Goal: Information Seeking & Learning: Learn about a topic

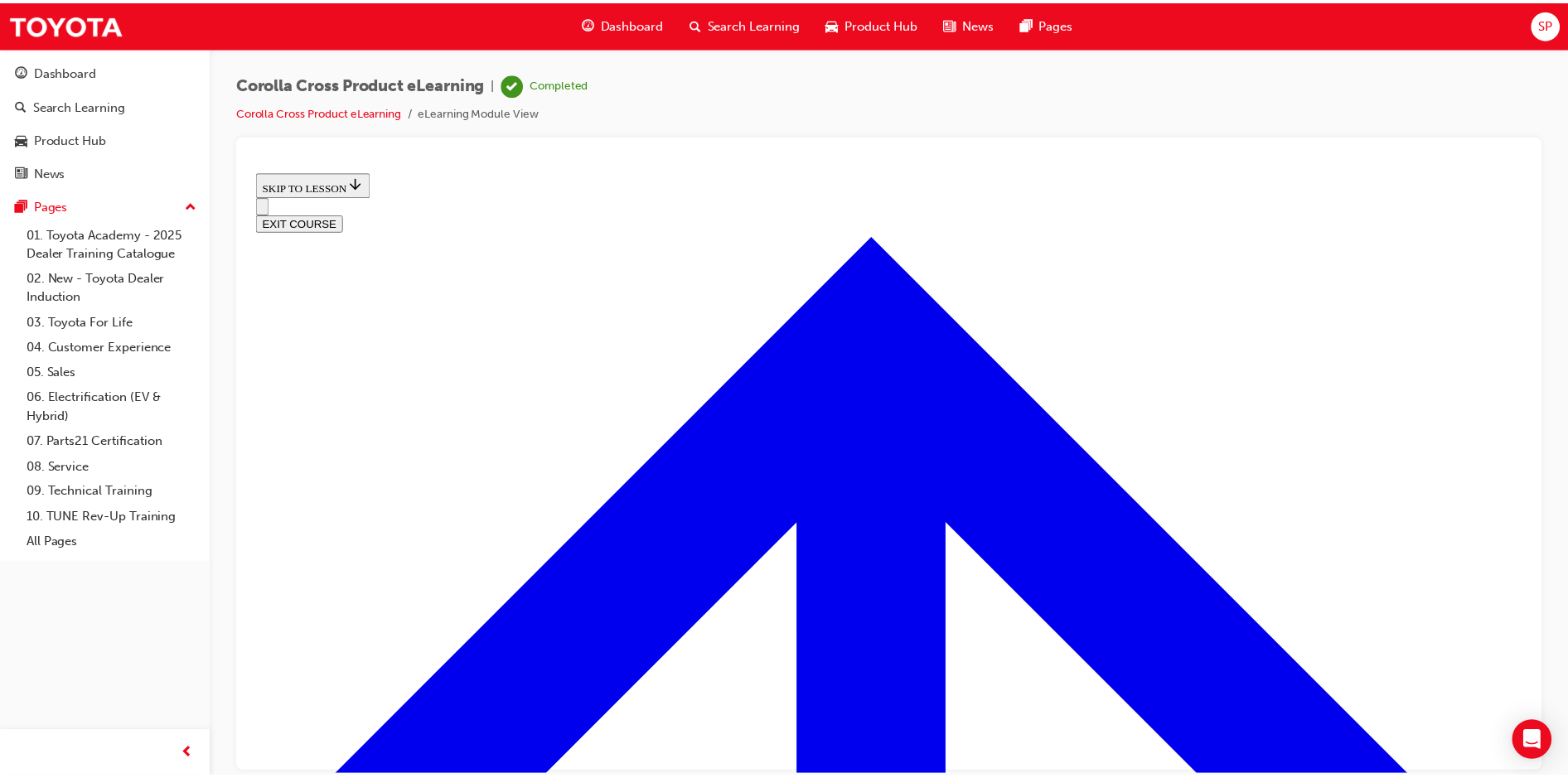
scroll to position [164, 0]
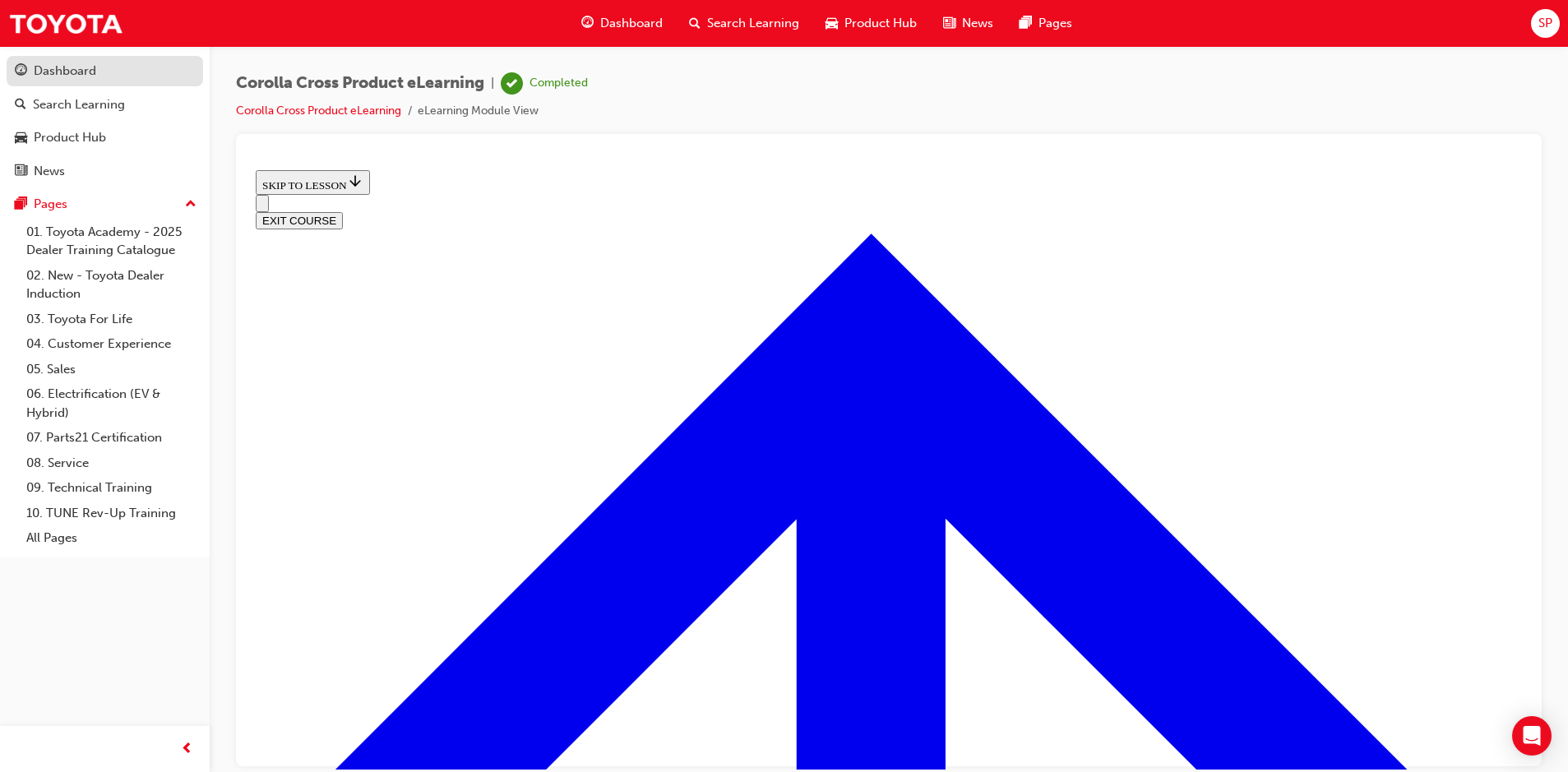
click at [83, 73] on div "Dashboard" at bounding box center [65, 71] width 62 height 19
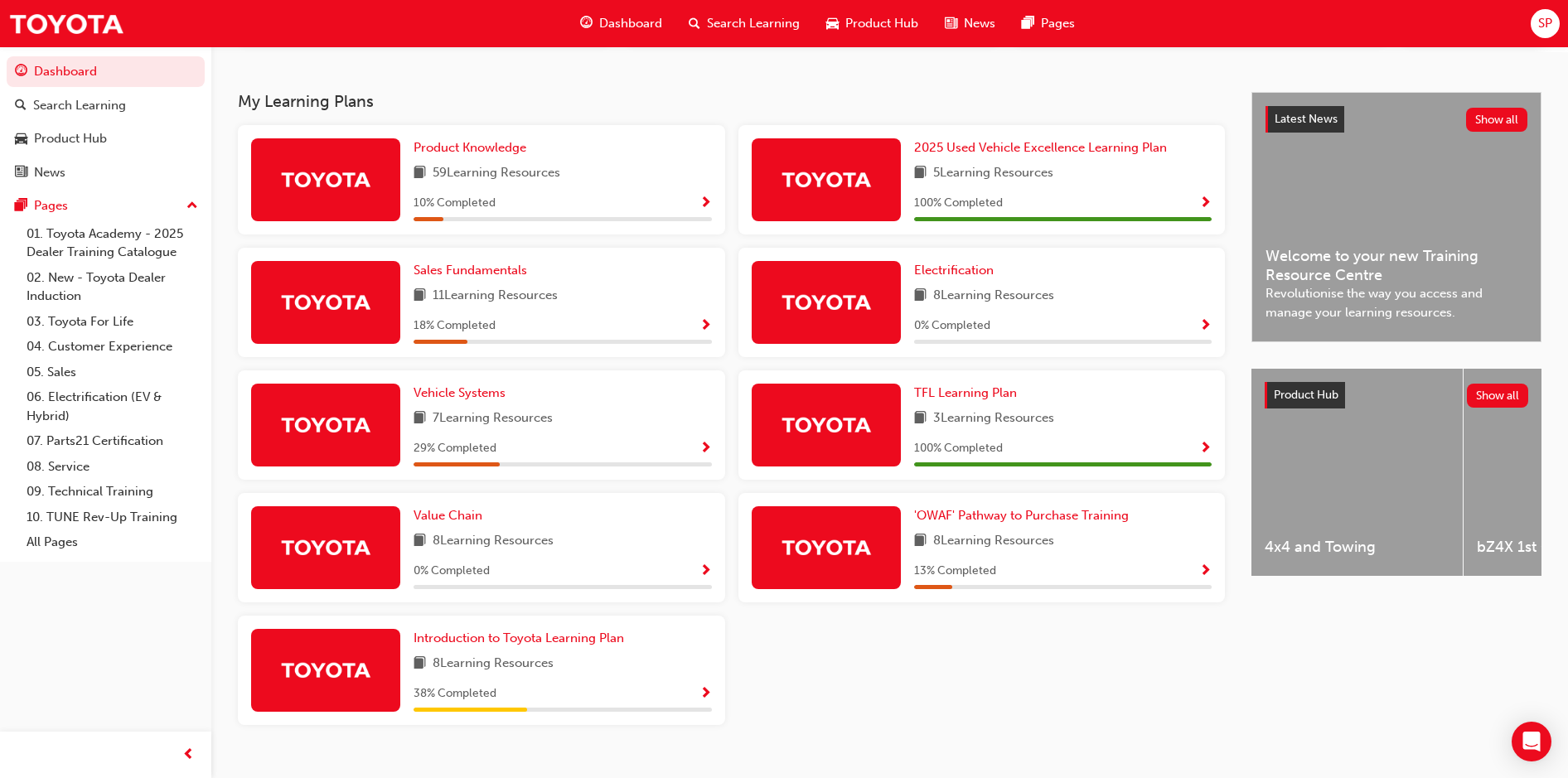
scroll to position [332, 0]
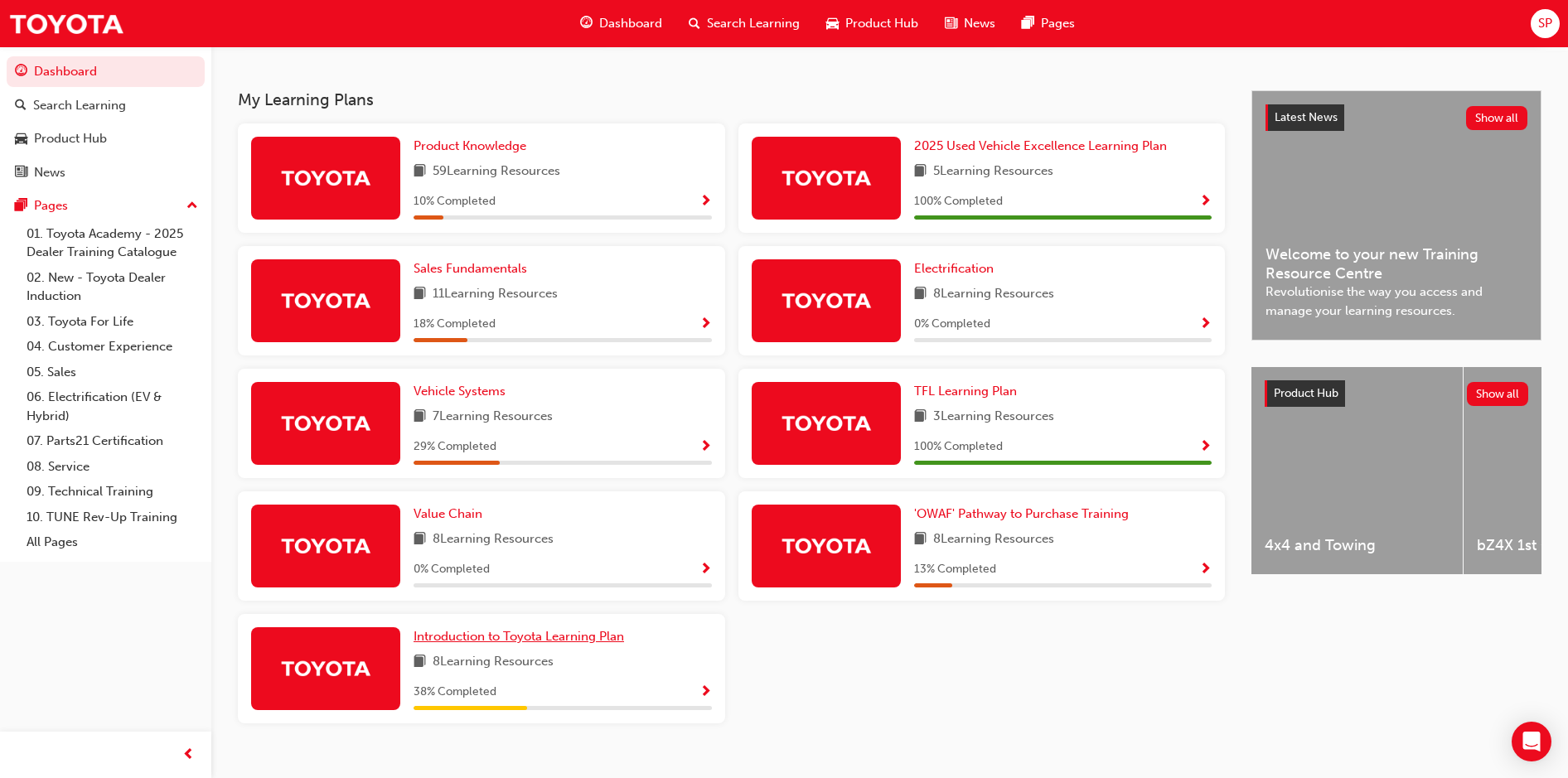
click at [559, 644] on span "Introduction to Toyota Learning Plan" at bounding box center [519, 637] width 211 height 15
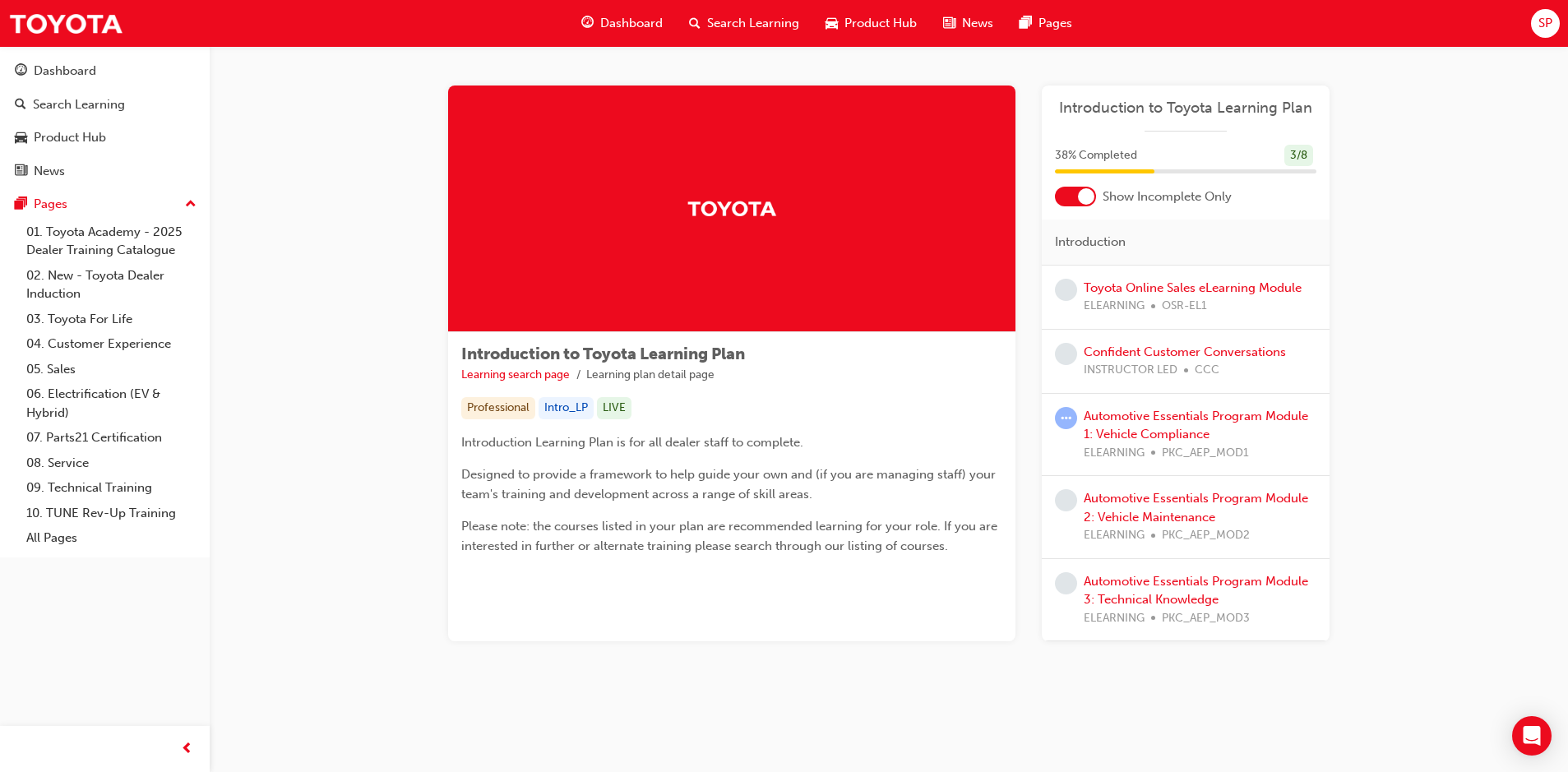
click at [1083, 202] on div at bounding box center [1086, 196] width 16 height 16
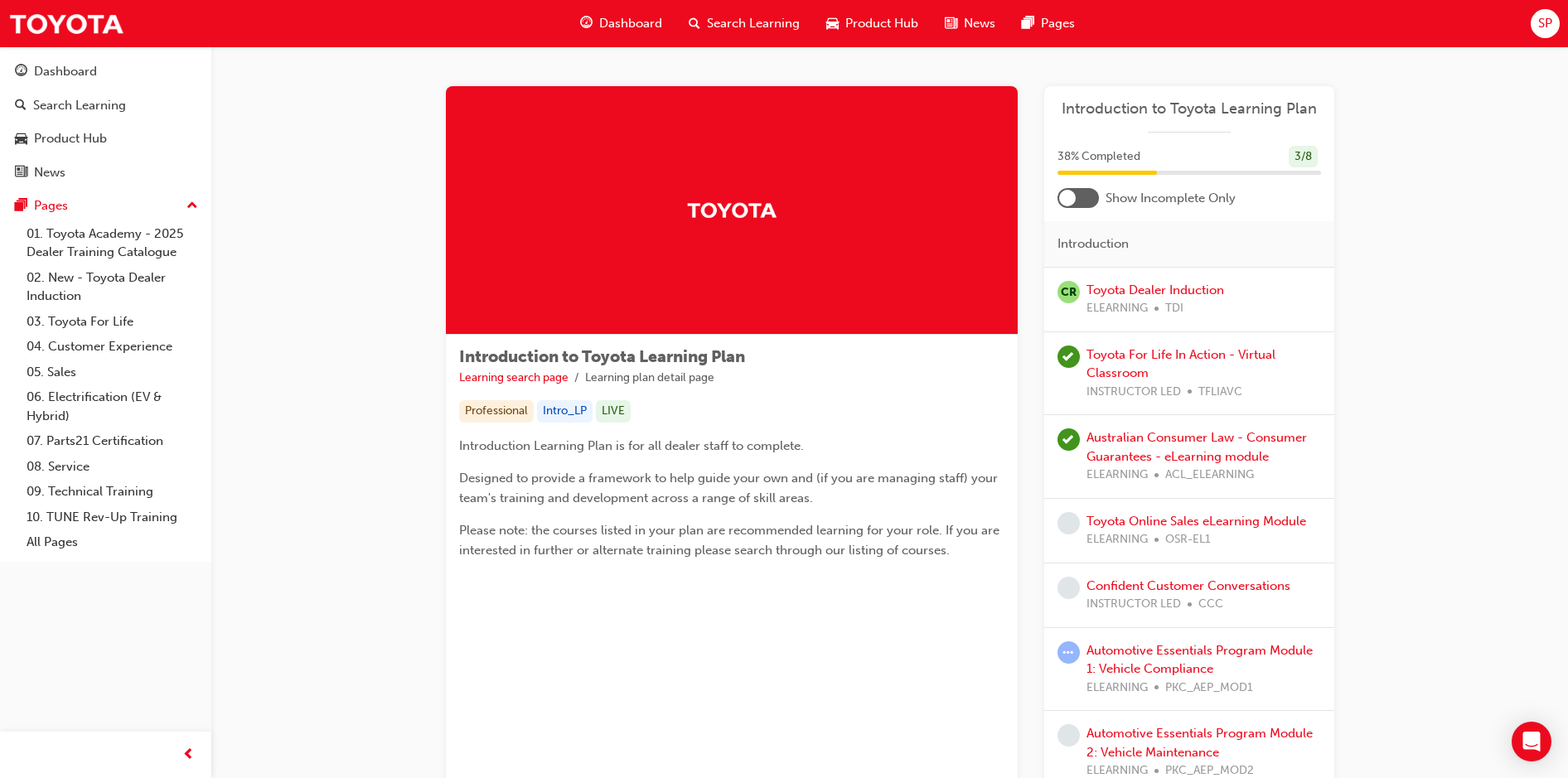
click at [1065, 200] on div at bounding box center [1066, 197] width 16 height 16
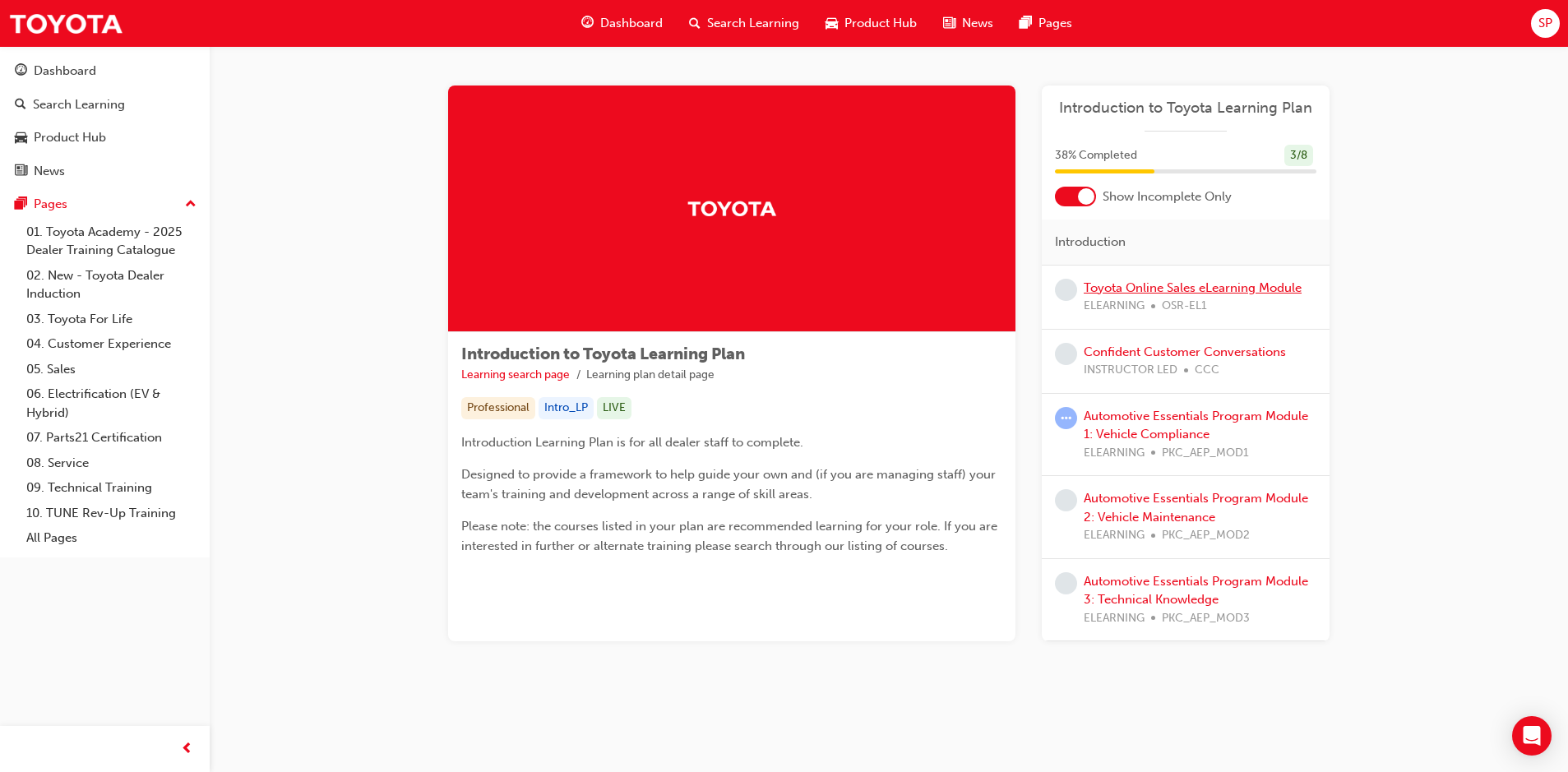
click at [1157, 283] on link "Toyota Online Sales eLearning Module" at bounding box center [1192, 288] width 218 height 15
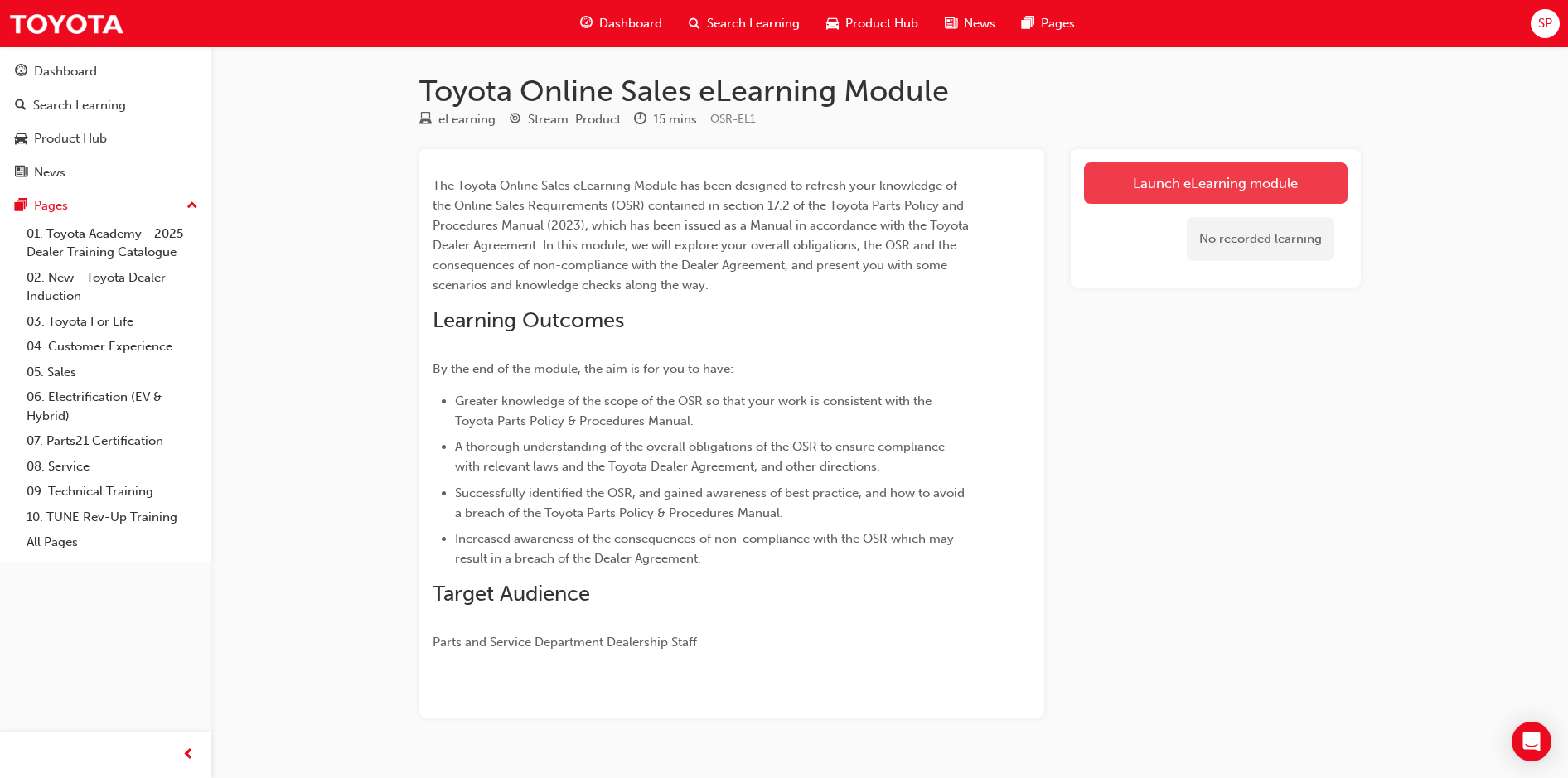
click at [1171, 186] on link "Launch eLearning module" at bounding box center [1216, 183] width 264 height 42
